Goal: Find specific page/section: Find specific page/section

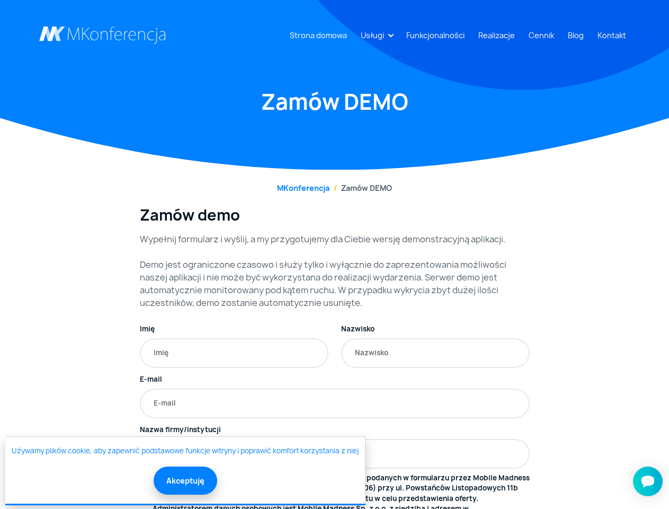
click at [375, 35] on link "Usługi" at bounding box center [373, 35] width 32 height 20
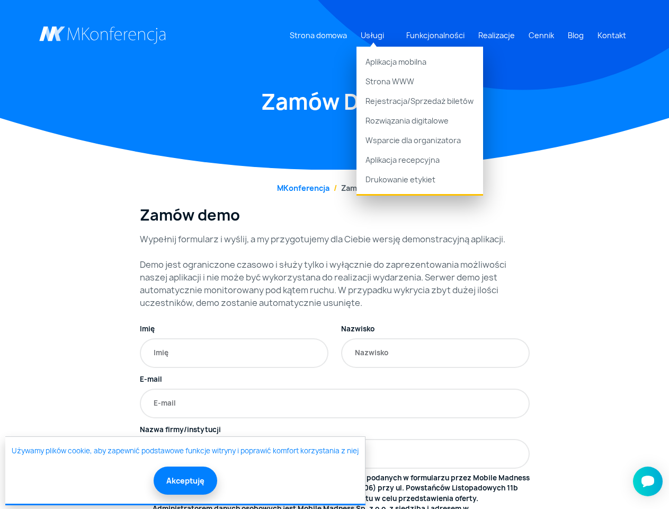
click at [184, 480] on button "Akceptuję" at bounding box center [186, 480] width 64 height 28
